Goal: Task Accomplishment & Management: Manage account settings

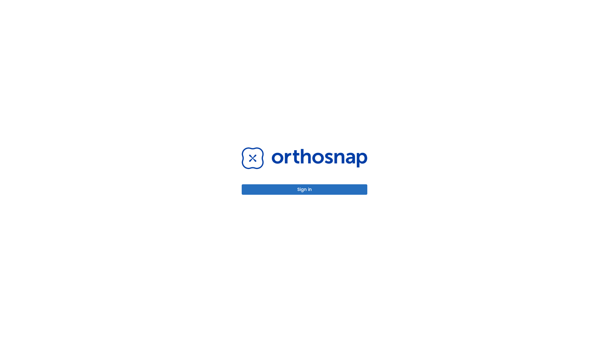
click at [304, 190] on button "Sign in" at bounding box center [305, 190] width 126 height 10
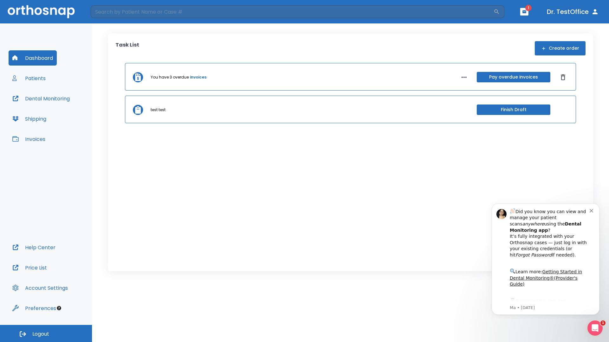
click at [46, 334] on span "Logout" at bounding box center [40, 334] width 17 height 7
